Goal: Connect with others: Establish contact or relationships with other users

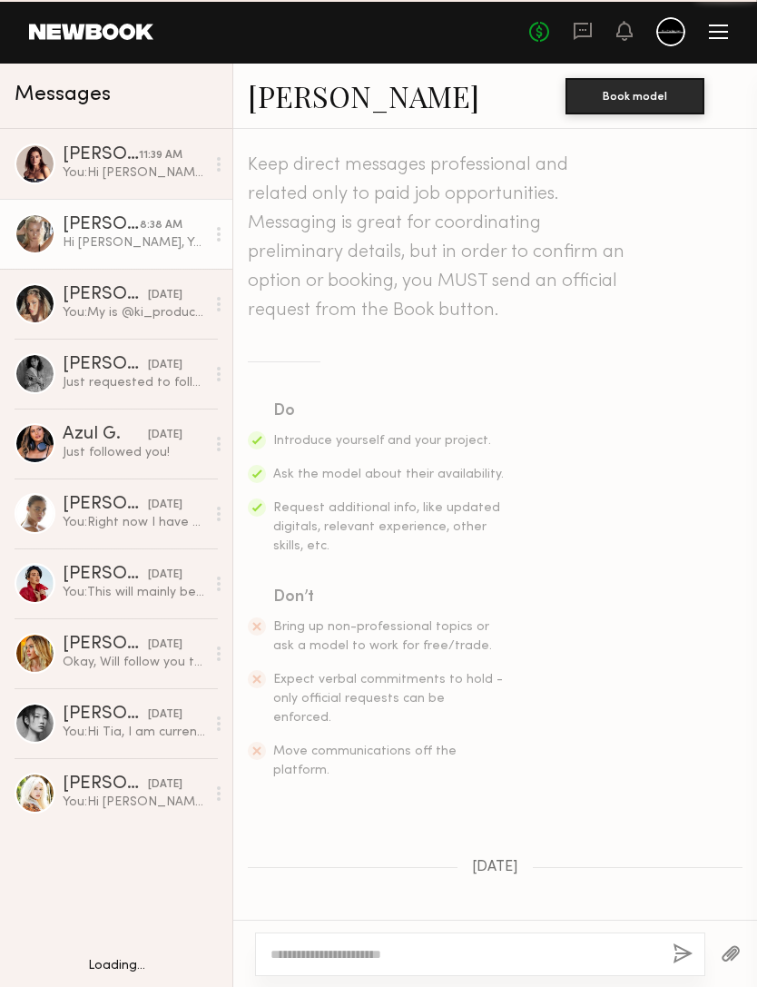
scroll to position [1170, 0]
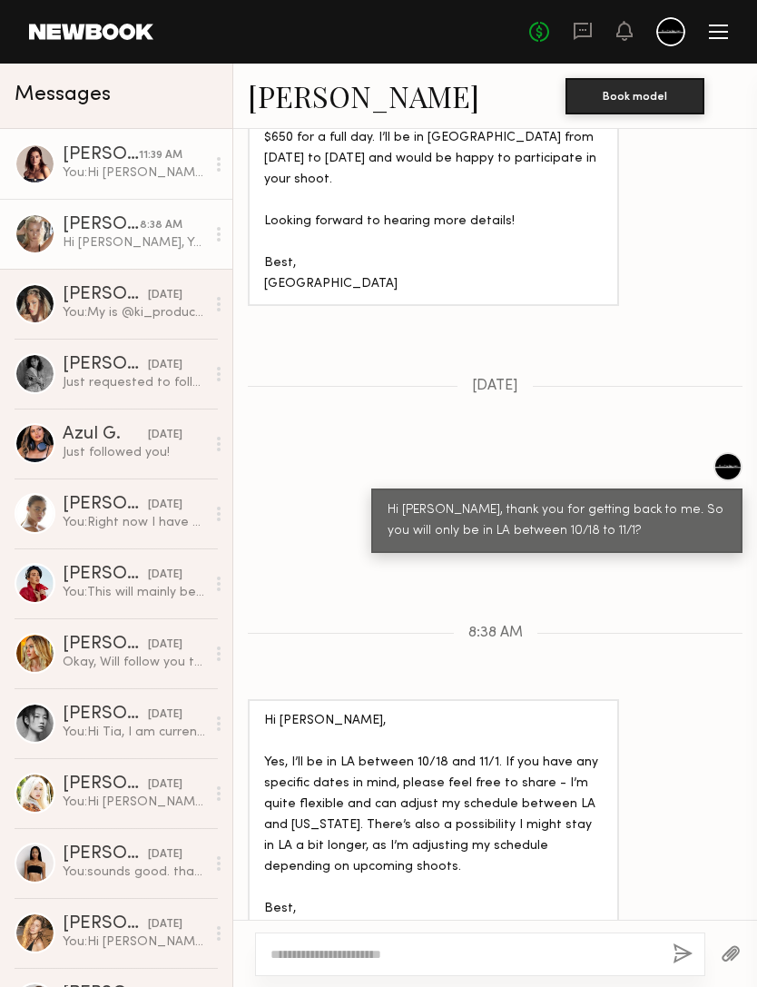
click at [91, 156] on div "[PERSON_NAME]" at bounding box center [101, 155] width 76 height 18
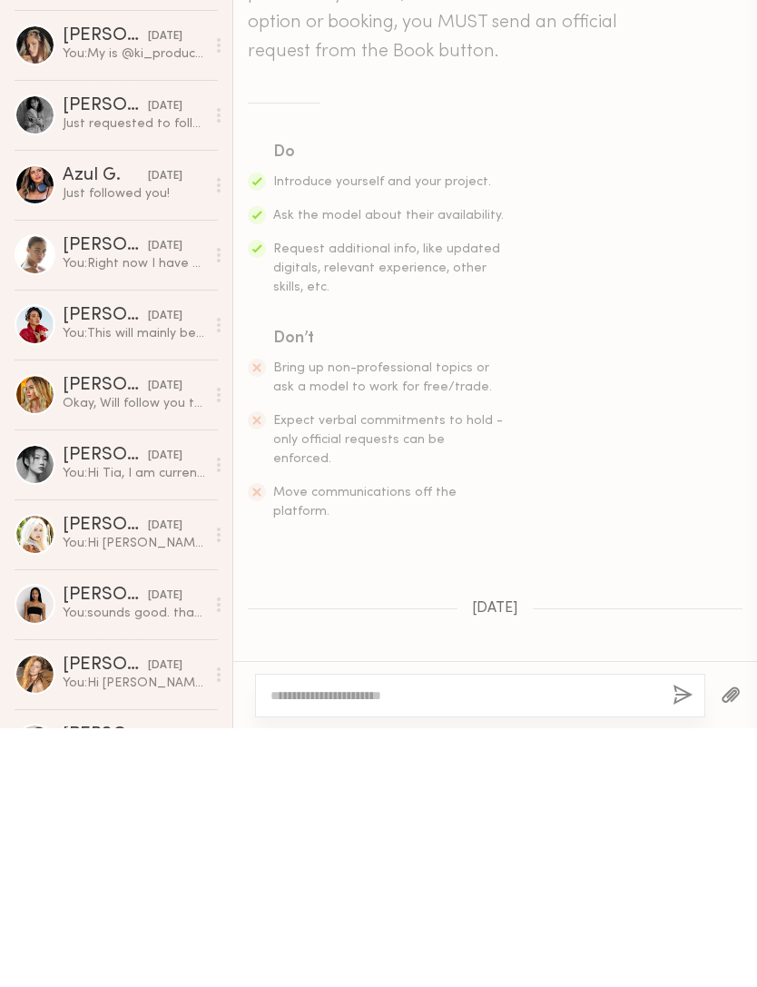
scroll to position [685, 0]
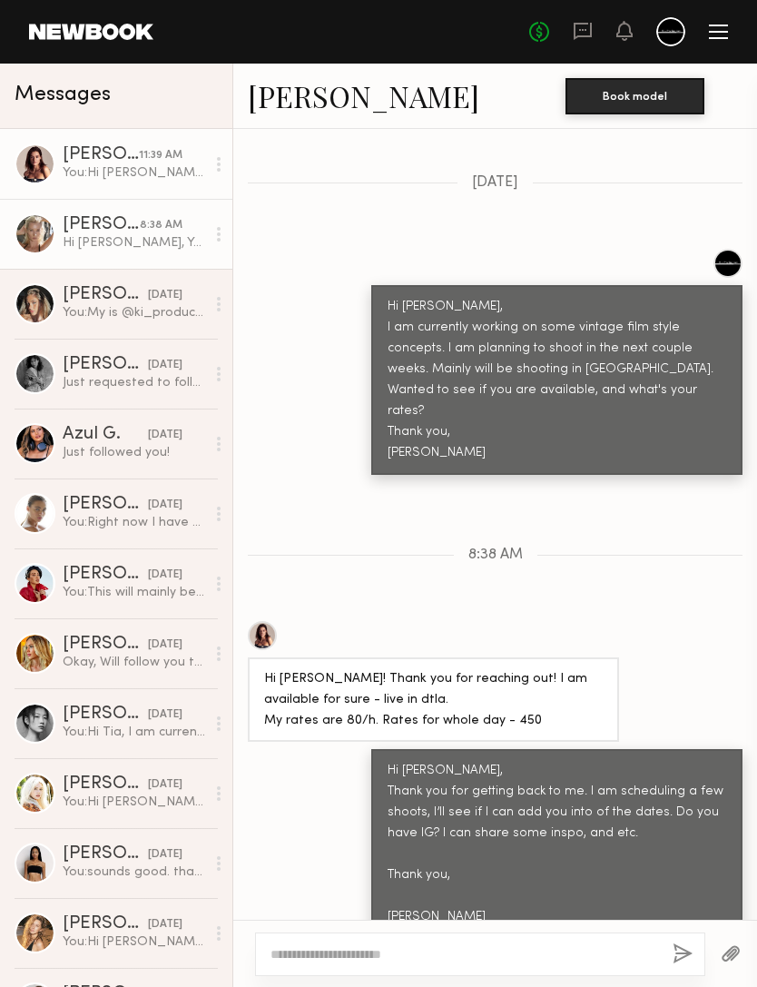
click at [74, 228] on div "[PERSON_NAME]" at bounding box center [101, 225] width 77 height 18
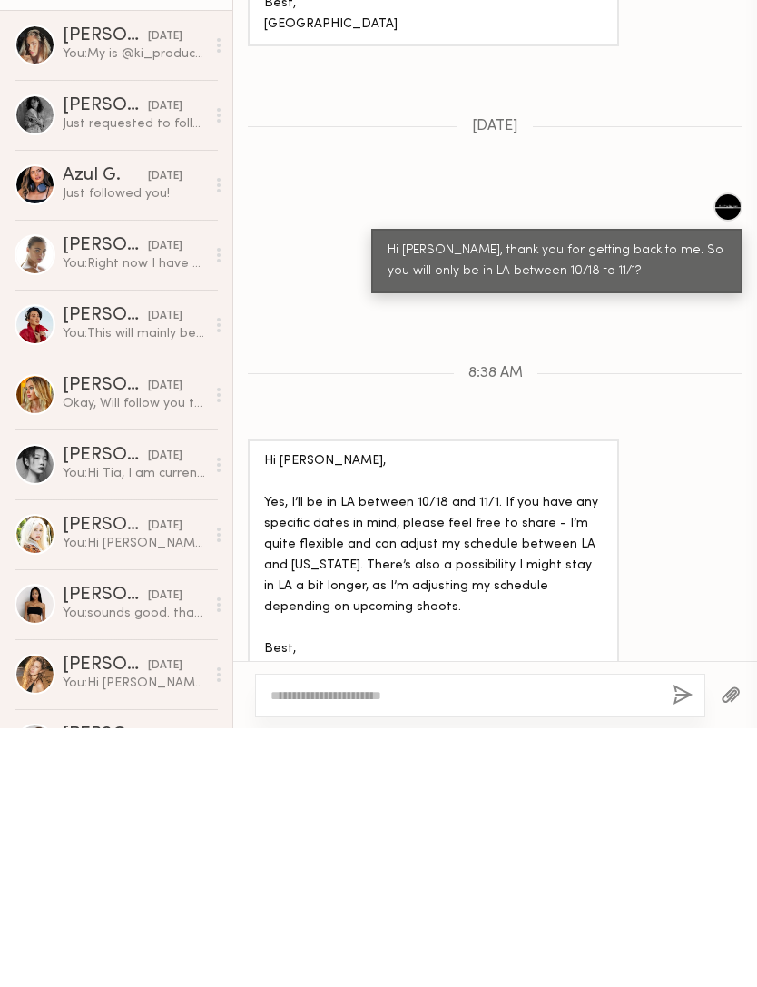
scroll to position [1170, 0]
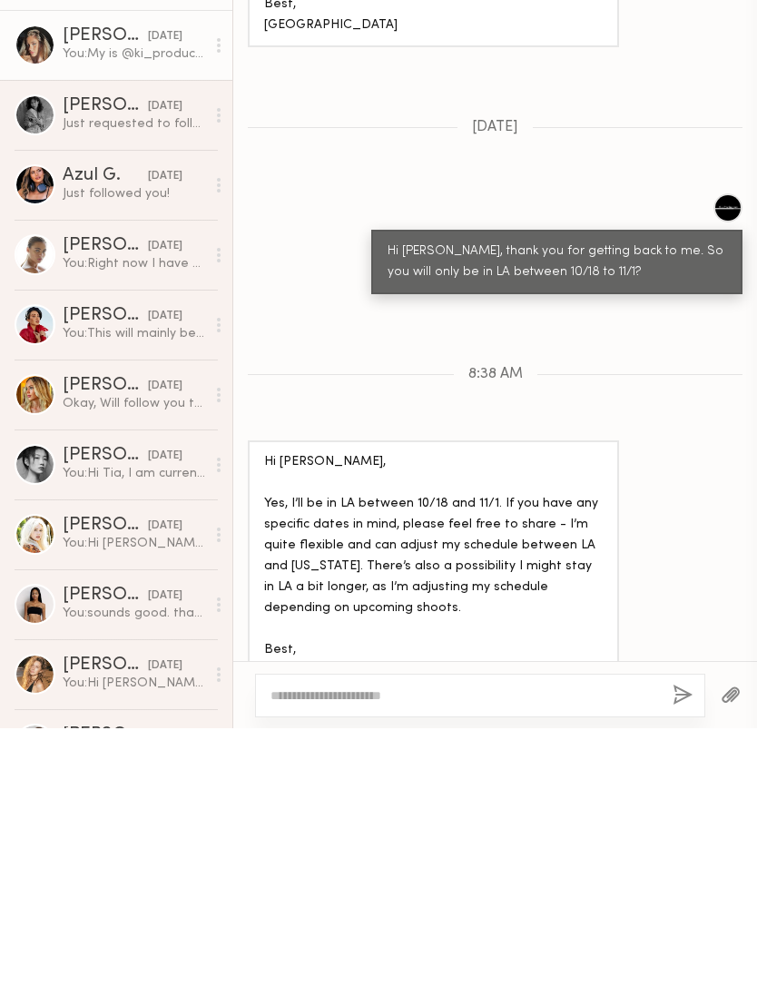
click at [66, 286] on div "[PERSON_NAME]" at bounding box center [105, 295] width 85 height 18
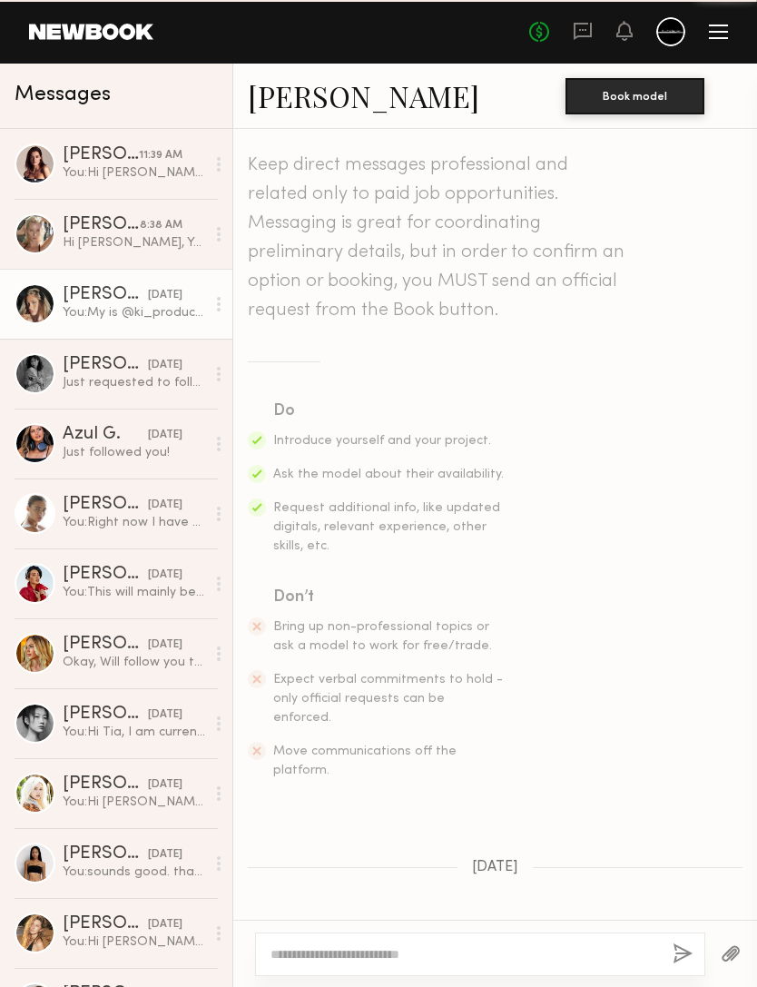
scroll to position [1319, 0]
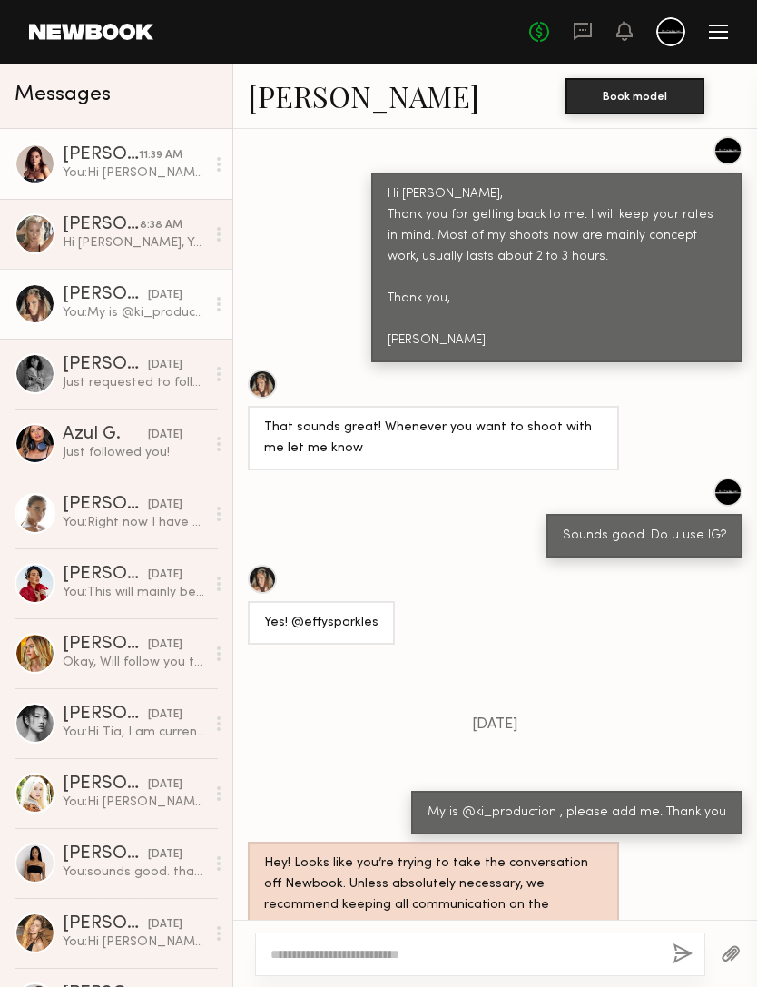
click at [84, 152] on div "[PERSON_NAME]" at bounding box center [101, 155] width 76 height 18
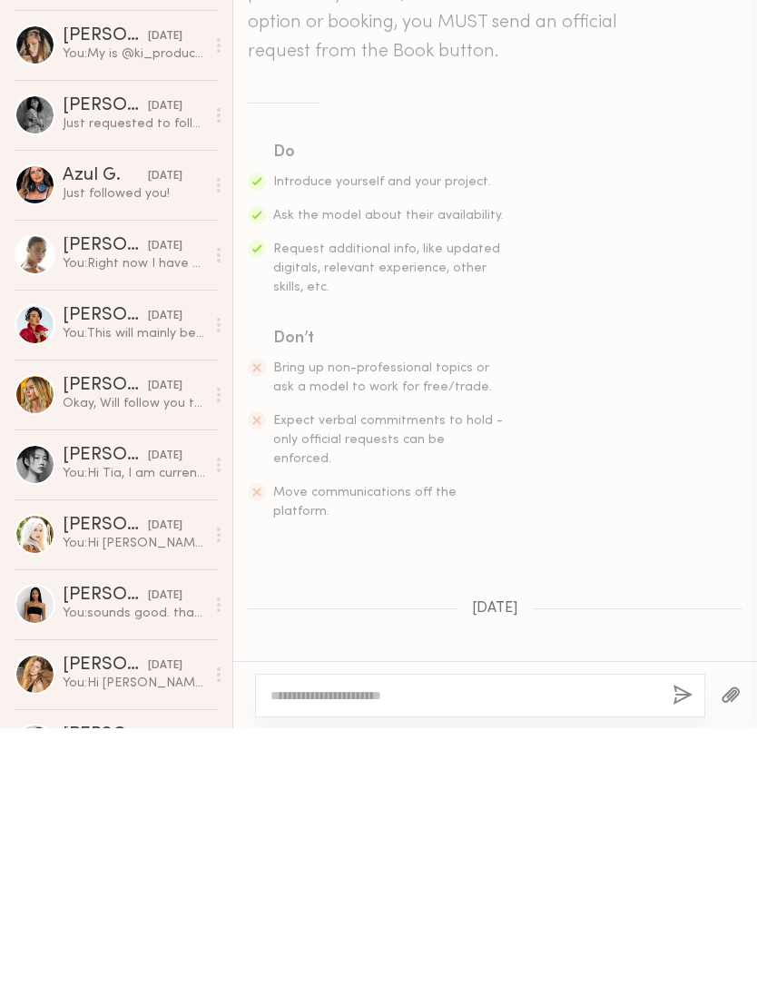
scroll to position [685, 0]
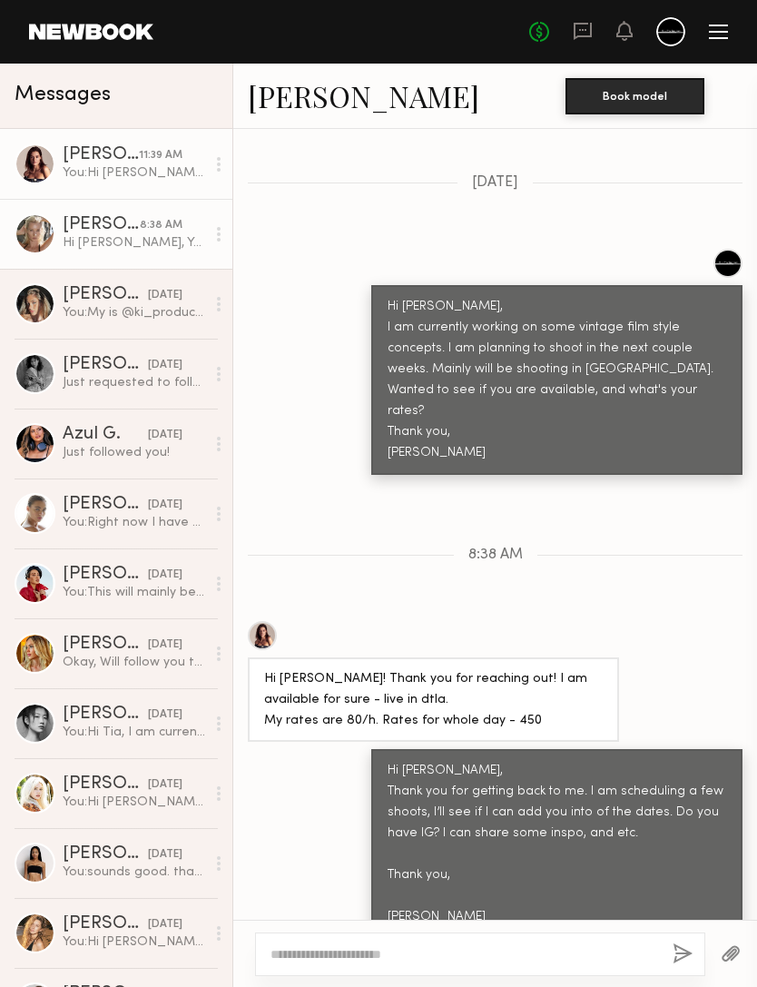
click at [65, 228] on div "[PERSON_NAME]" at bounding box center [101, 225] width 77 height 18
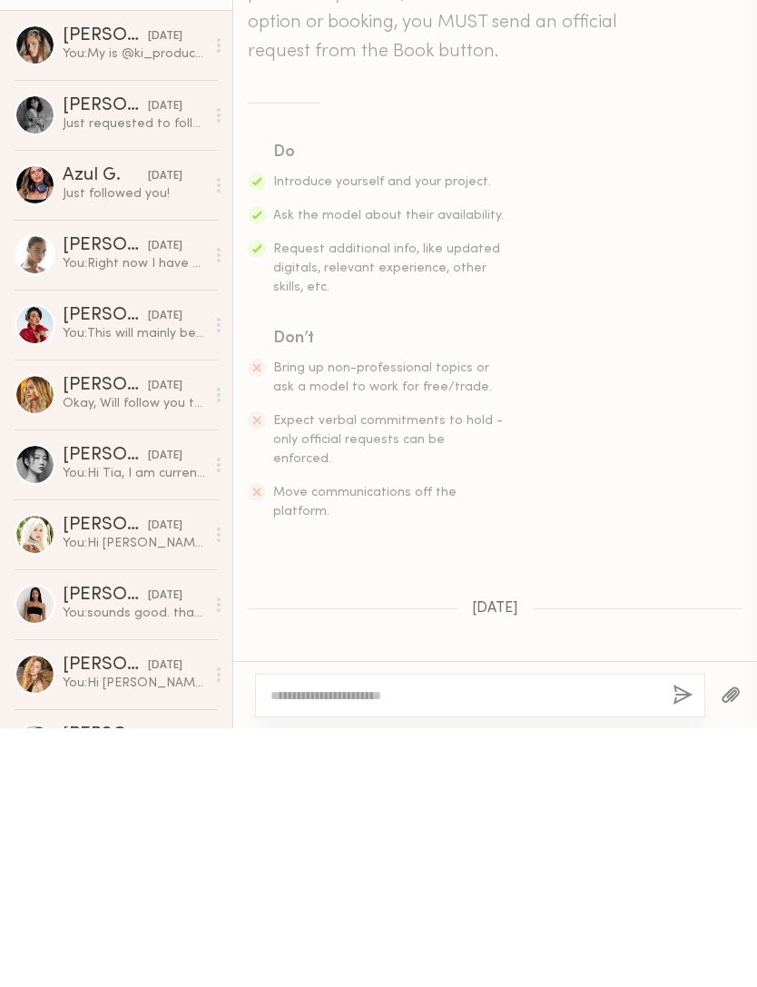
scroll to position [1170, 0]
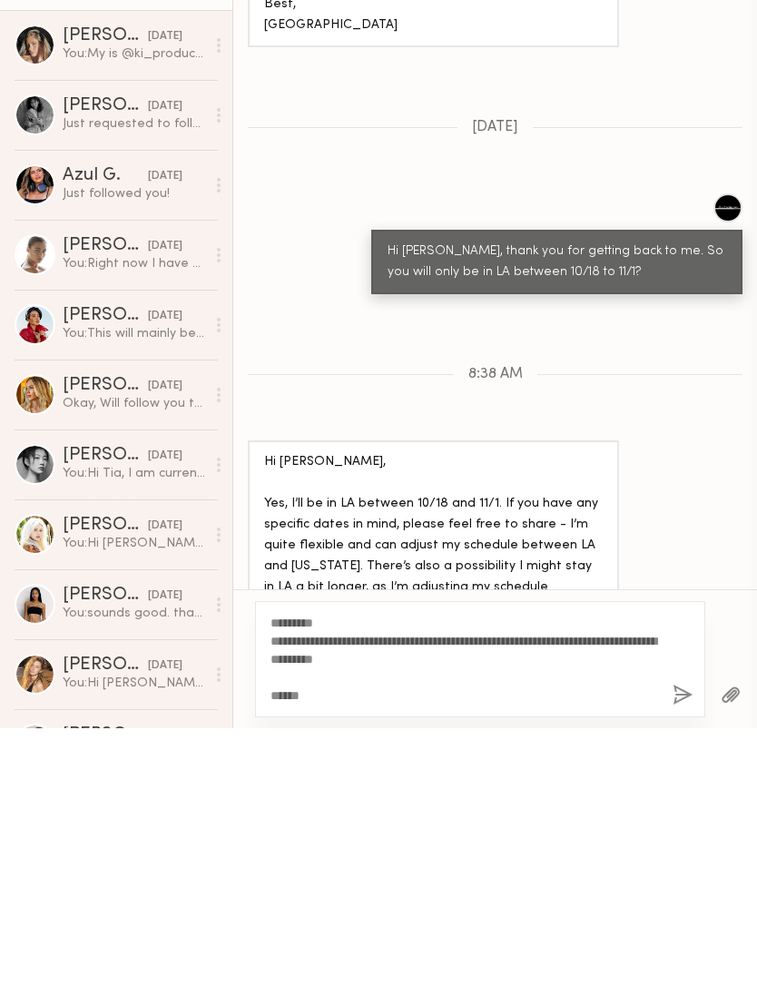
type textarea "**********"
click at [683, 944] on button "button" at bounding box center [683, 955] width 20 height 23
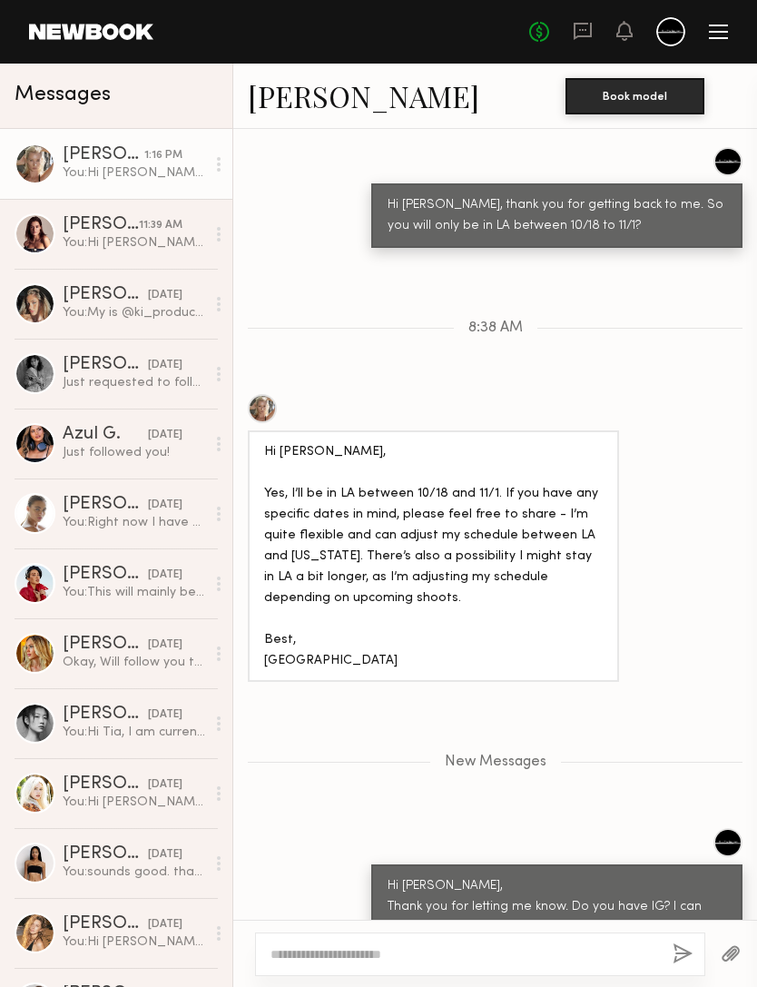
scroll to position [1641, 0]
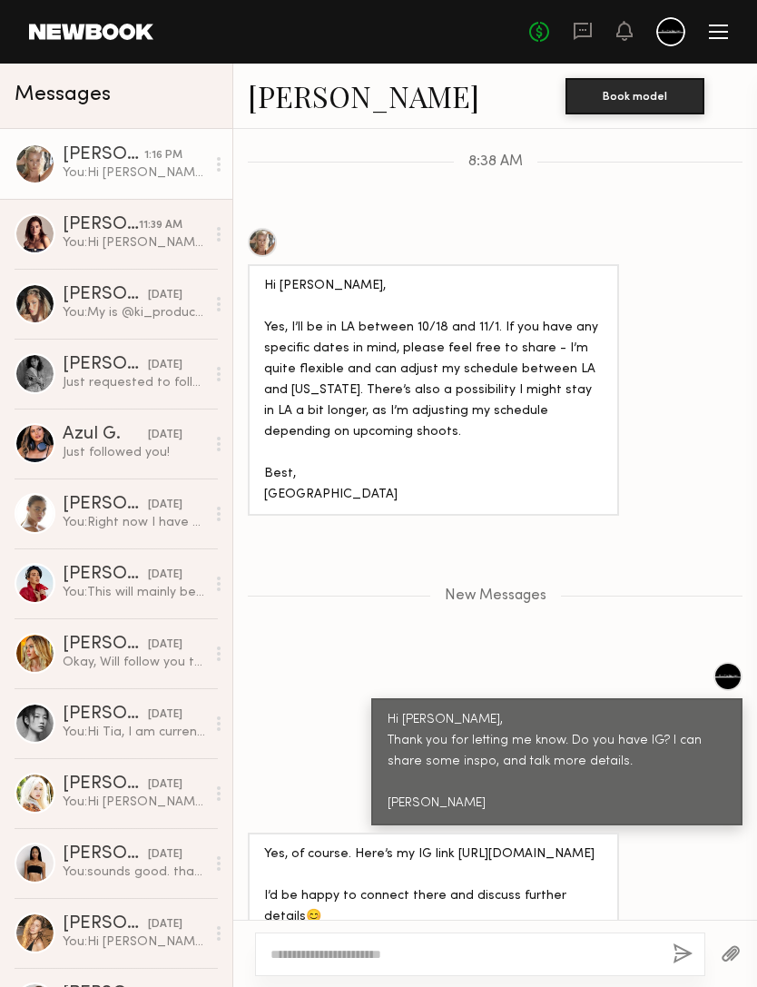
click at [550, 945] on textarea at bounding box center [465, 954] width 388 height 18
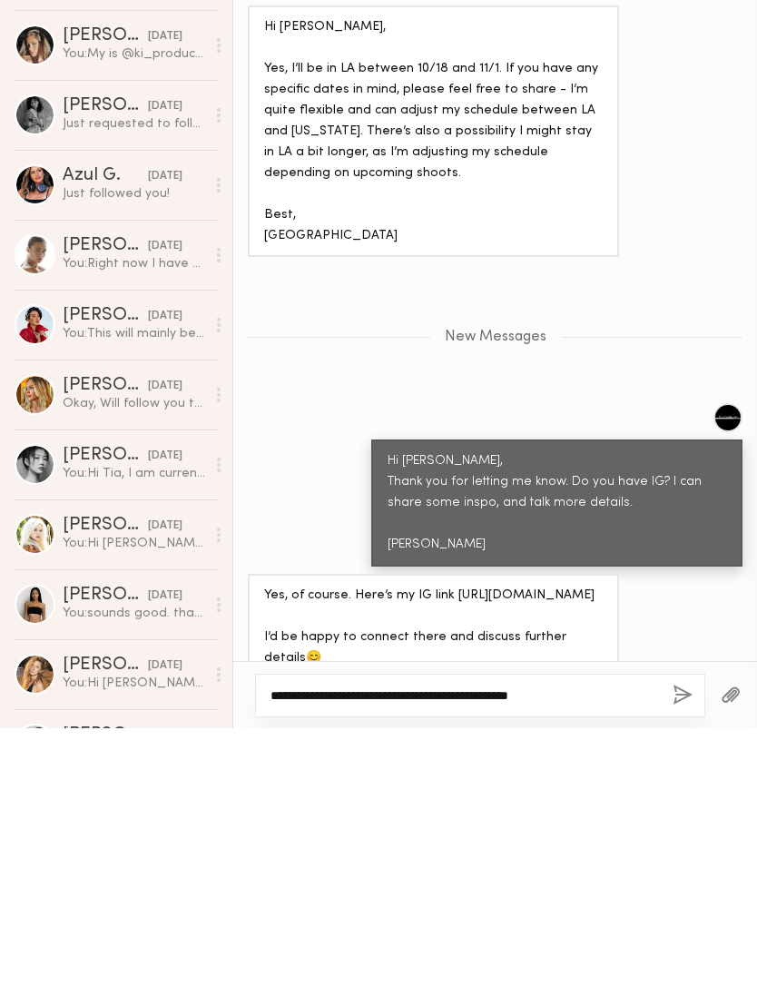
type textarea "**********"
click at [685, 944] on button "button" at bounding box center [683, 955] width 20 height 23
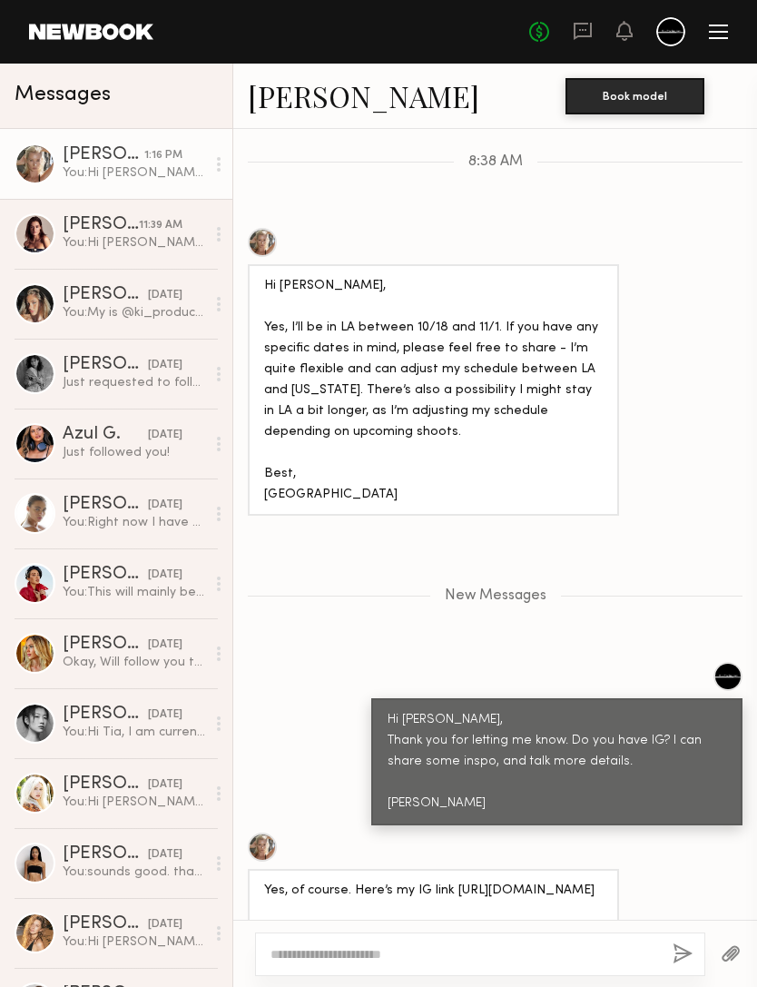
scroll to position [1727, 0]
